Goal: Task Accomplishment & Management: Use online tool/utility

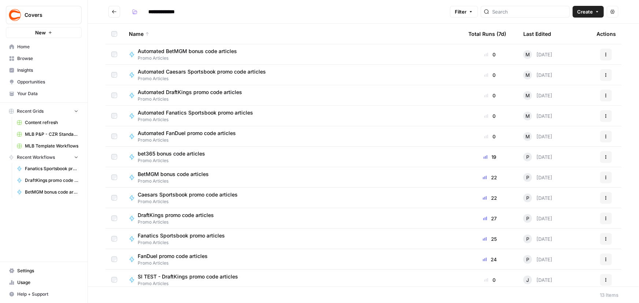
click at [193, 97] on span "Promo Articles" at bounding box center [193, 99] width 110 height 7
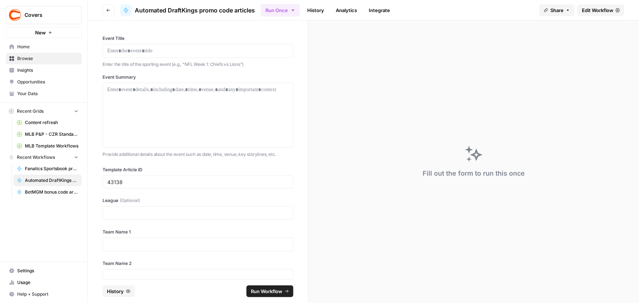
drag, startPoint x: 139, startPoint y: 177, endPoint x: 33, endPoint y: 171, distance: 106.0
click at [55, 175] on div "Covers New Home Browse Insights Opportunities Your Data Recent Grids Content re…" at bounding box center [319, 151] width 639 height 303
drag, startPoint x: 132, startPoint y: 182, endPoint x: 0, endPoint y: 178, distance: 131.6
click at [0, 178] on div "Covers New Home Browse Insights Opportunities Your Data Recent Grids Content re…" at bounding box center [319, 151] width 639 height 303
click at [109, 9] on icon "button" at bounding box center [108, 10] width 4 height 4
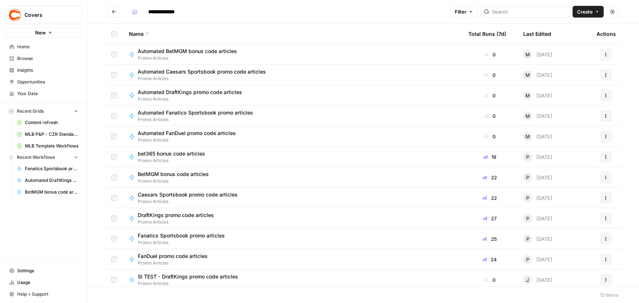
type input "**********"
click at [188, 150] on span "bet365 bonus code articles" at bounding box center [171, 153] width 67 height 7
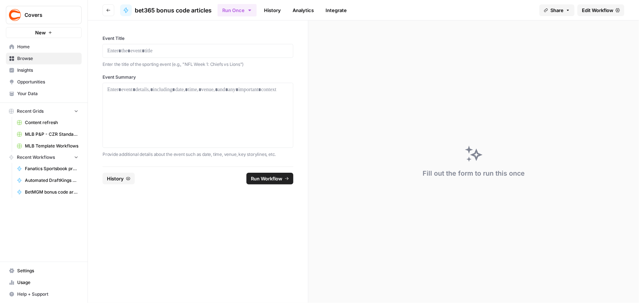
click at [600, 9] on span "Edit Workflow" at bounding box center [598, 10] width 32 height 7
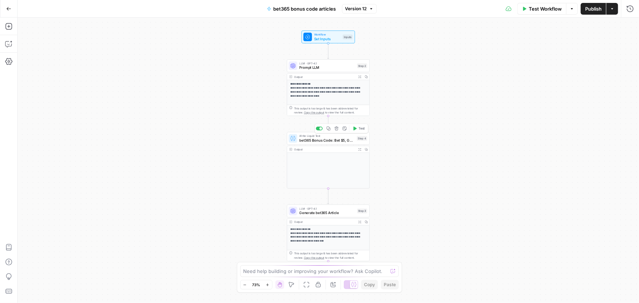
click at [311, 141] on span "bet365 Bonus Code: Bet $5, Get $300 for {{ event_title }}" at bounding box center [327, 140] width 55 height 5
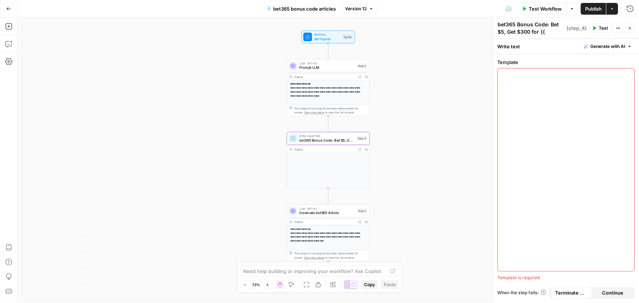
click at [329, 168] on div "Output Expand Output Copy" at bounding box center [328, 167] width 83 height 43
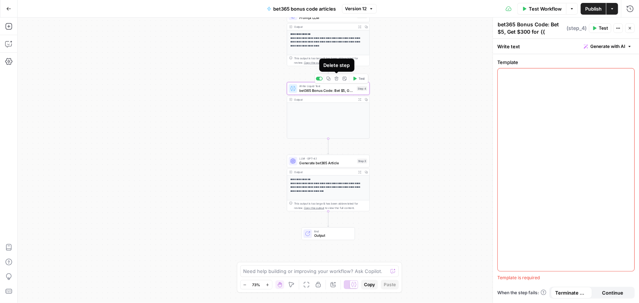
click at [335, 79] on icon "button" at bounding box center [337, 79] width 4 height 4
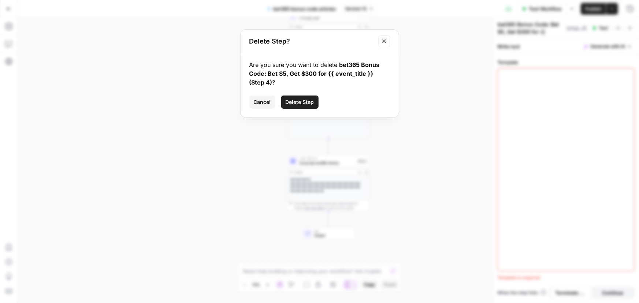
click at [297, 104] on span "Delete Step" at bounding box center [300, 102] width 29 height 7
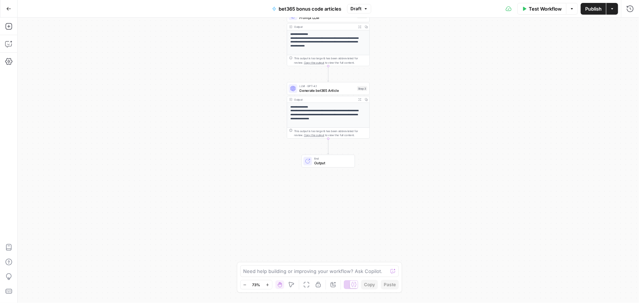
click at [549, 11] on span "Test Workflow" at bounding box center [545, 8] width 33 height 7
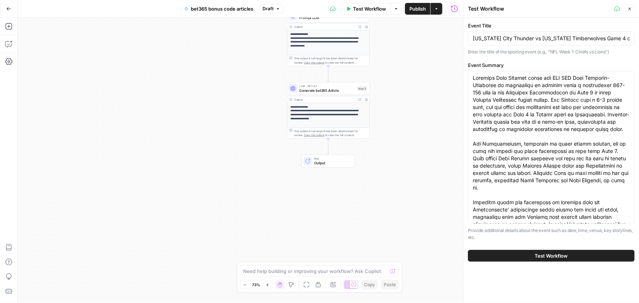
click at [546, 258] on span "Test Workflow" at bounding box center [551, 255] width 33 height 7
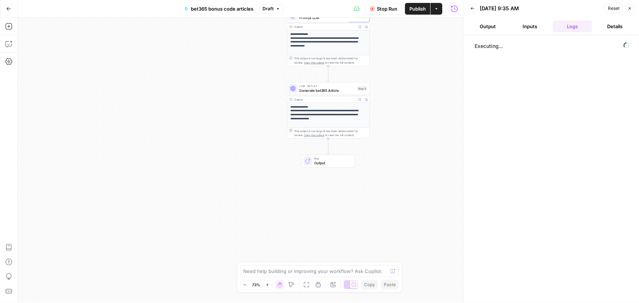
click at [493, 26] on button "Output" at bounding box center [488, 27] width 40 height 12
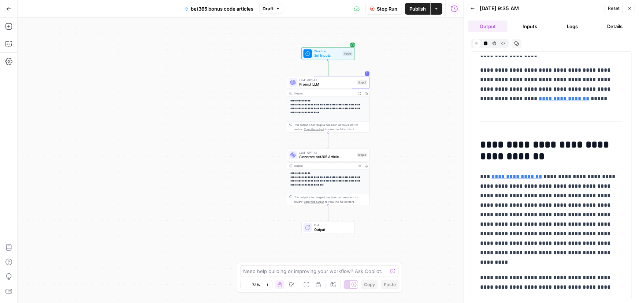
scroll to position [268, 0]
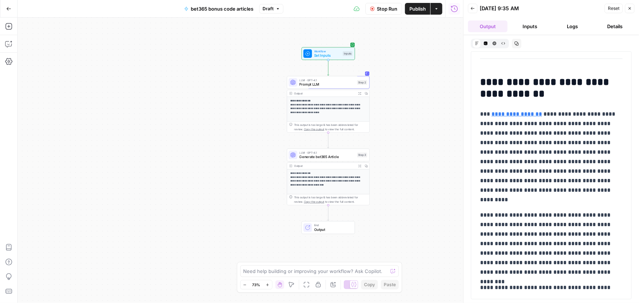
click at [386, 8] on span "Stop Run" at bounding box center [387, 8] width 21 height 7
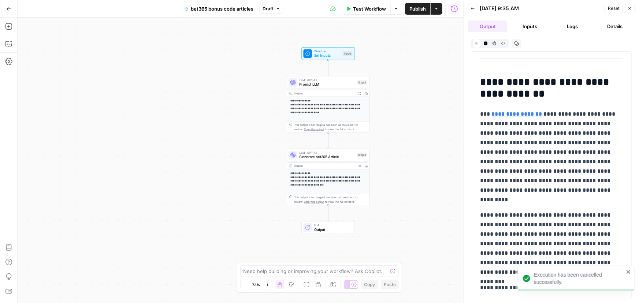
click at [423, 7] on span "Publish" at bounding box center [418, 8] width 16 height 7
click at [407, 107] on div "**********" at bounding box center [241, 161] width 446 height 286
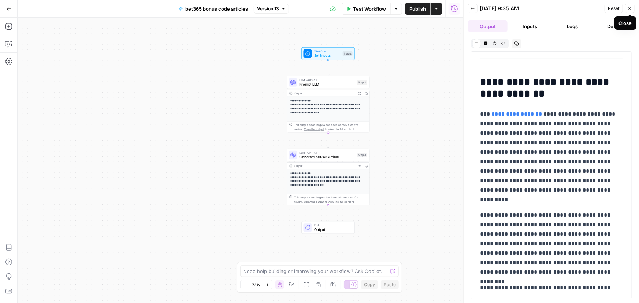
click at [633, 8] on button "Close" at bounding box center [630, 9] width 10 height 10
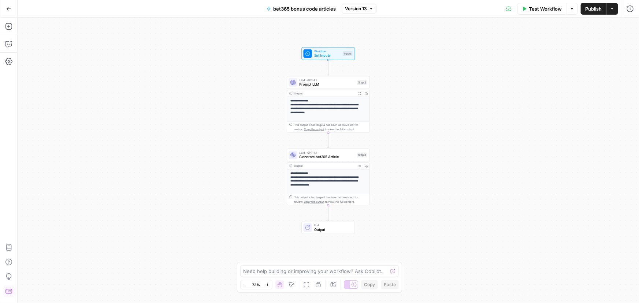
click at [6, 7] on icon "button" at bounding box center [8, 8] width 5 height 5
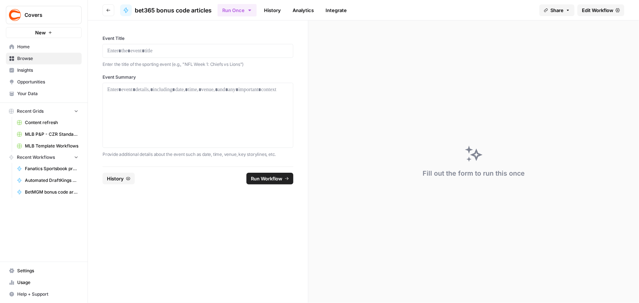
click at [110, 10] on icon "button" at bounding box center [108, 10] width 4 height 4
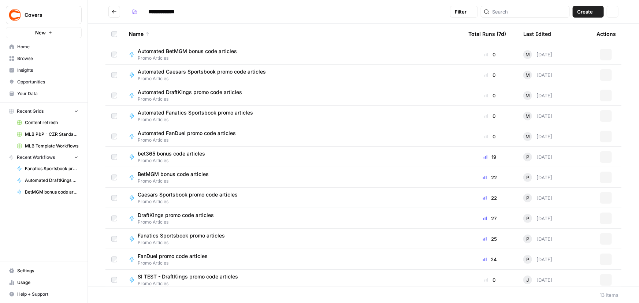
type input "**********"
